Goal: Information Seeking & Learning: Learn about a topic

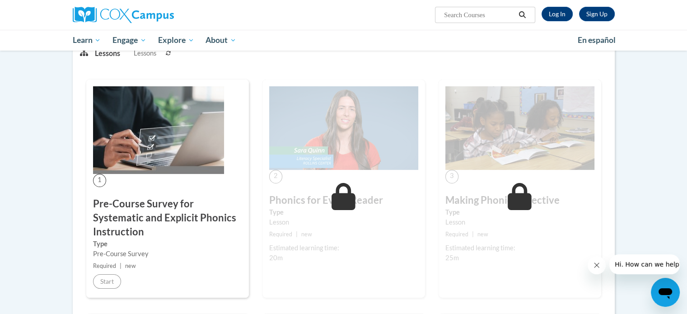
scroll to position [134, 0]
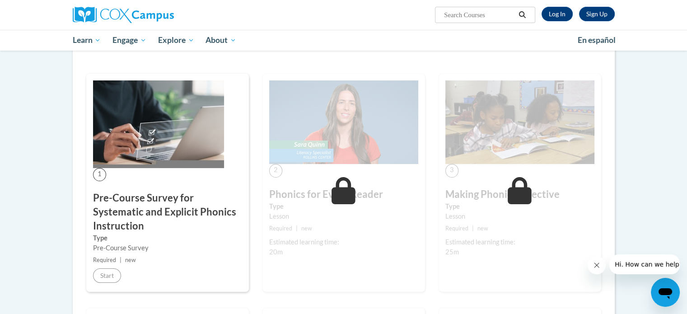
click at [345, 178] on icon at bounding box center [344, 190] width 24 height 27
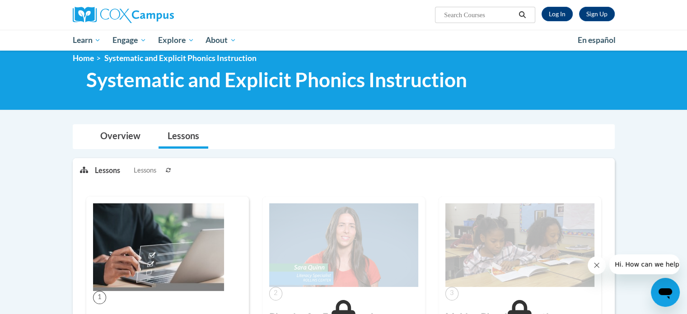
scroll to position [0, 0]
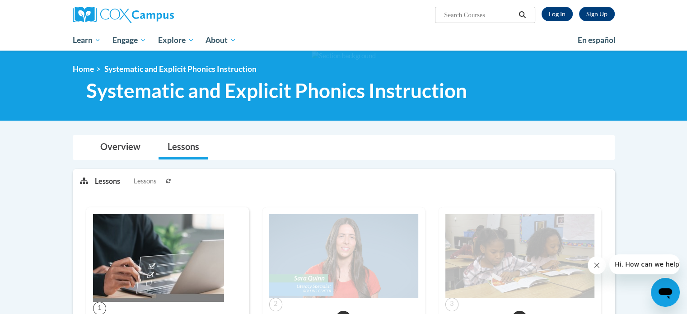
click at [563, 1] on div "Sign Up Log In Search Search..." at bounding box center [436, 11] width 371 height 23
click at [529, 10] on button "Search" at bounding box center [523, 14] width 14 height 11
click at [550, 19] on link "Log In" at bounding box center [557, 14] width 31 height 14
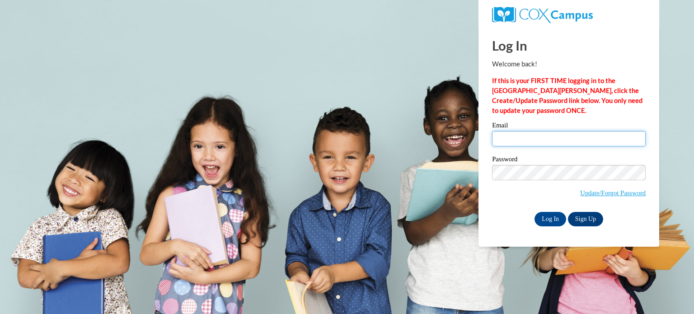
click at [502, 136] on input "Email" at bounding box center [569, 138] width 154 height 15
type input "achontistanley33@gmail.com"
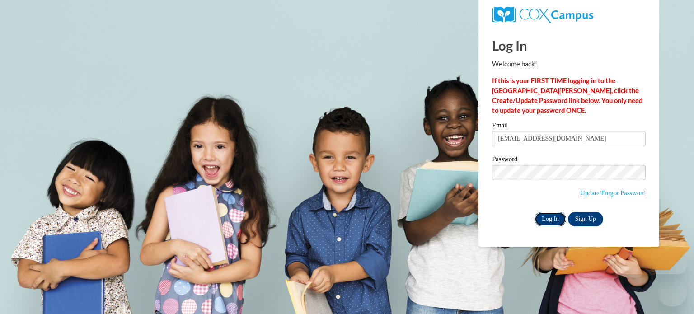
click at [542, 221] on input "Log In" at bounding box center [551, 219] width 32 height 14
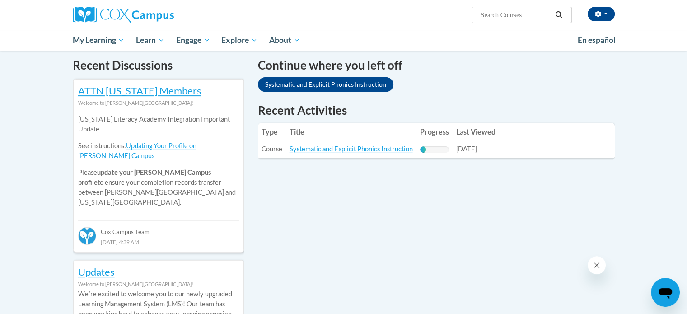
scroll to position [277, 0]
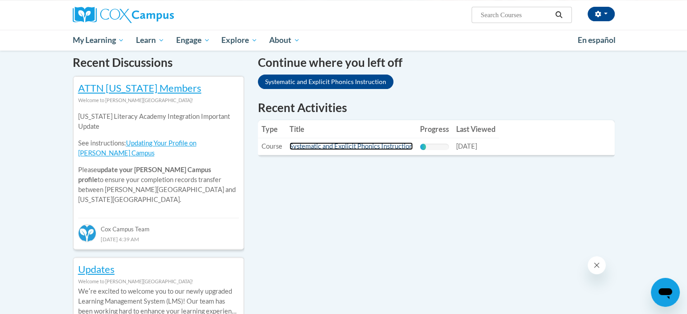
click at [306, 145] on link "Systematic and Explicit Phonics Instruction" at bounding box center [351, 146] width 123 height 8
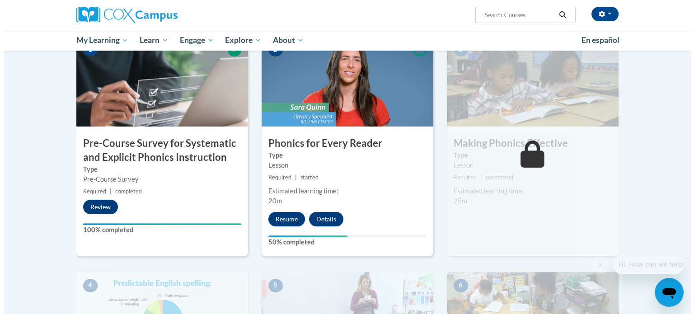
scroll to position [219, 0]
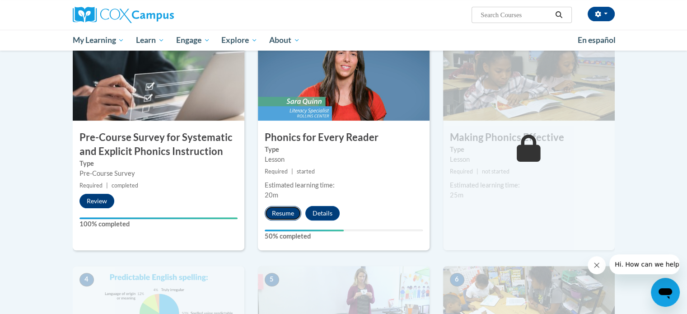
click at [277, 210] on button "Resume" at bounding box center [283, 213] width 37 height 14
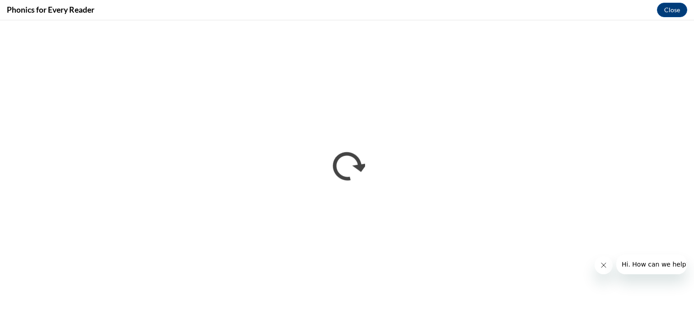
scroll to position [0, 0]
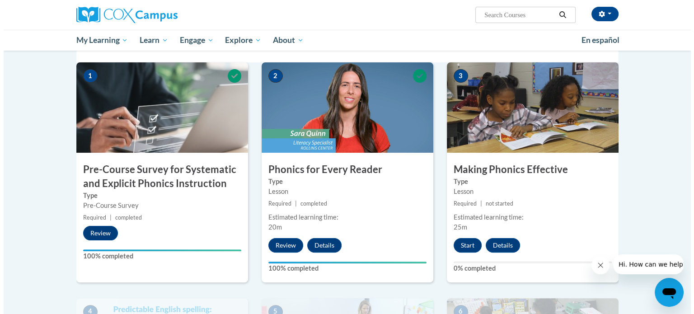
scroll to position [184, 0]
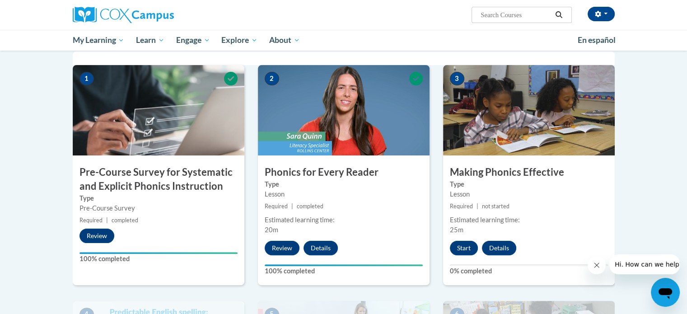
click at [425, 65] on img at bounding box center [344, 110] width 172 height 90
click at [463, 254] on button "Start" at bounding box center [464, 248] width 28 height 14
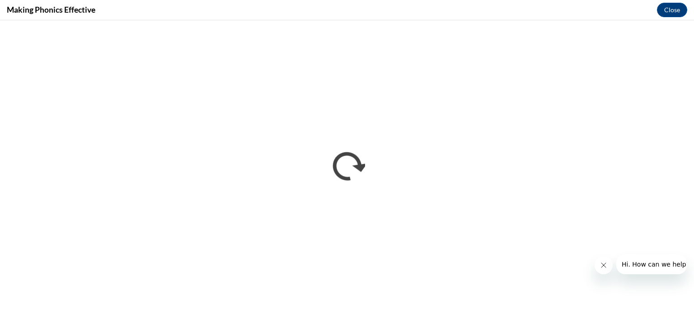
scroll to position [0, 0]
